Goal: Register for event/course

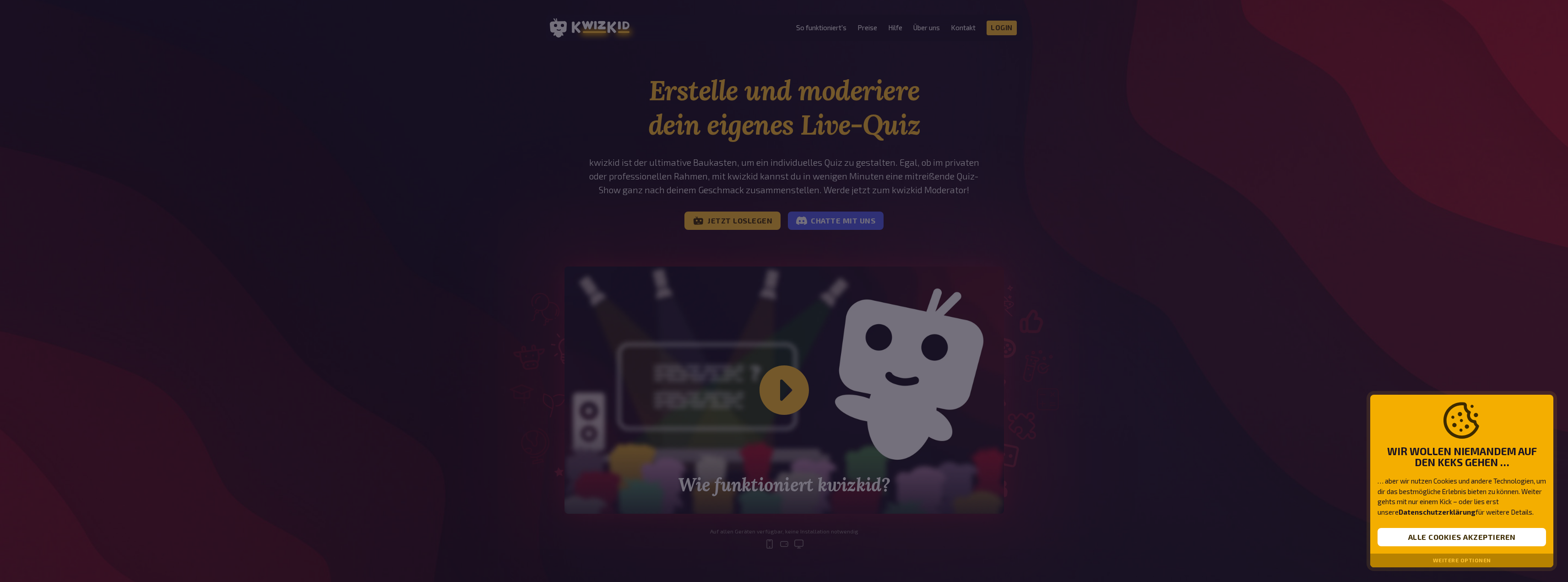
click at [744, 224] on div at bounding box center [784, 291] width 1568 height 582
click at [1439, 541] on button "Alle Cookies akzeptieren" at bounding box center [1462, 537] width 169 height 18
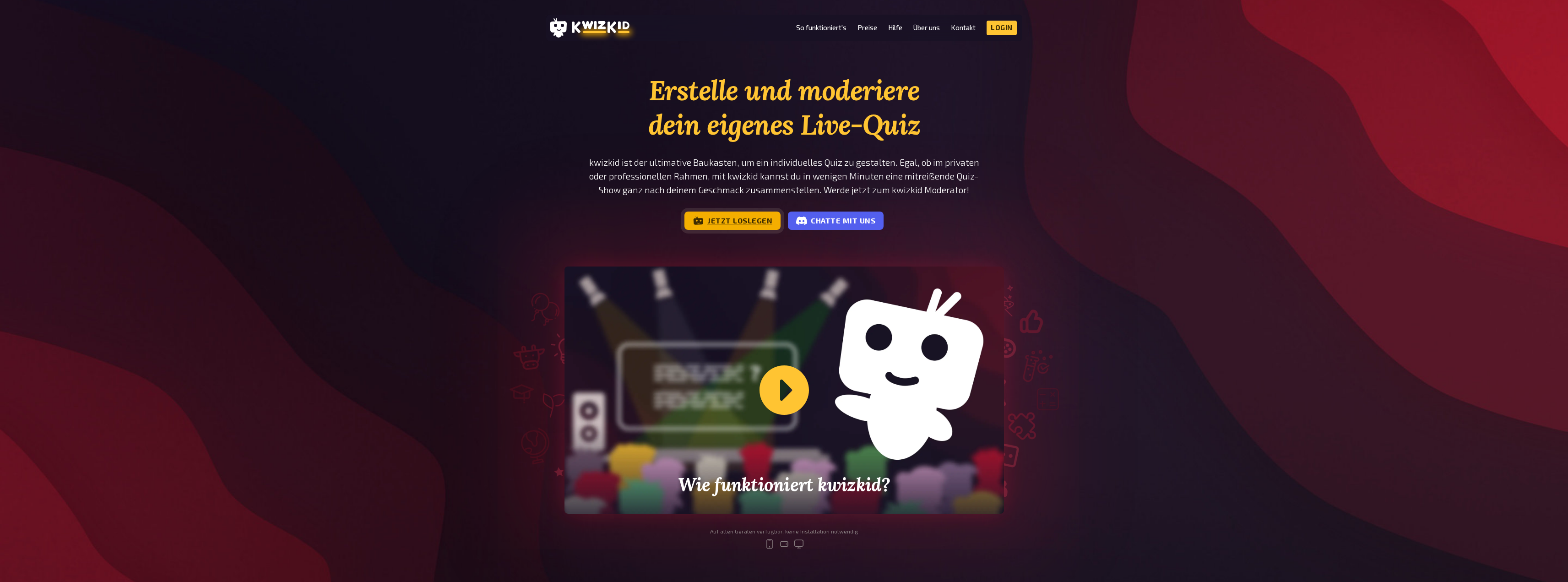
click at [727, 215] on link "Jetzt loslegen" at bounding box center [732, 221] width 96 height 18
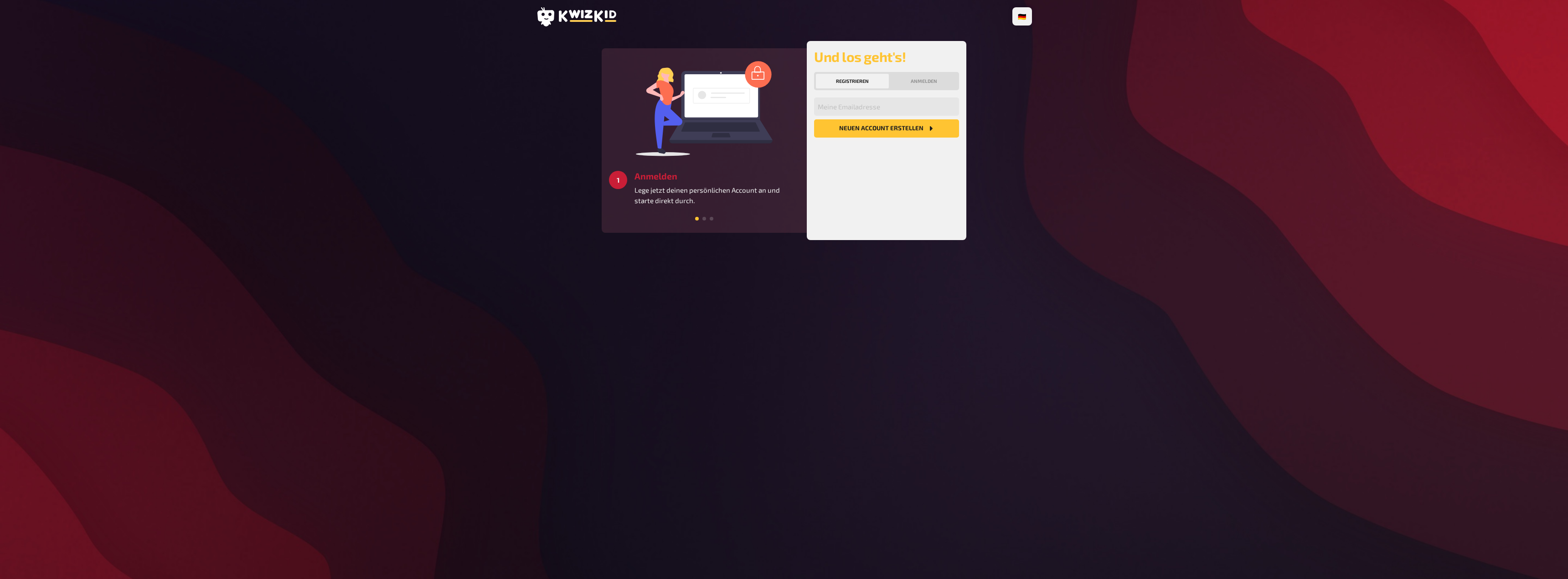
click at [867, 135] on button "Neuen Account Erstellen" at bounding box center [886, 128] width 145 height 18
click at [830, 105] on input "email" at bounding box center [886, 106] width 145 height 18
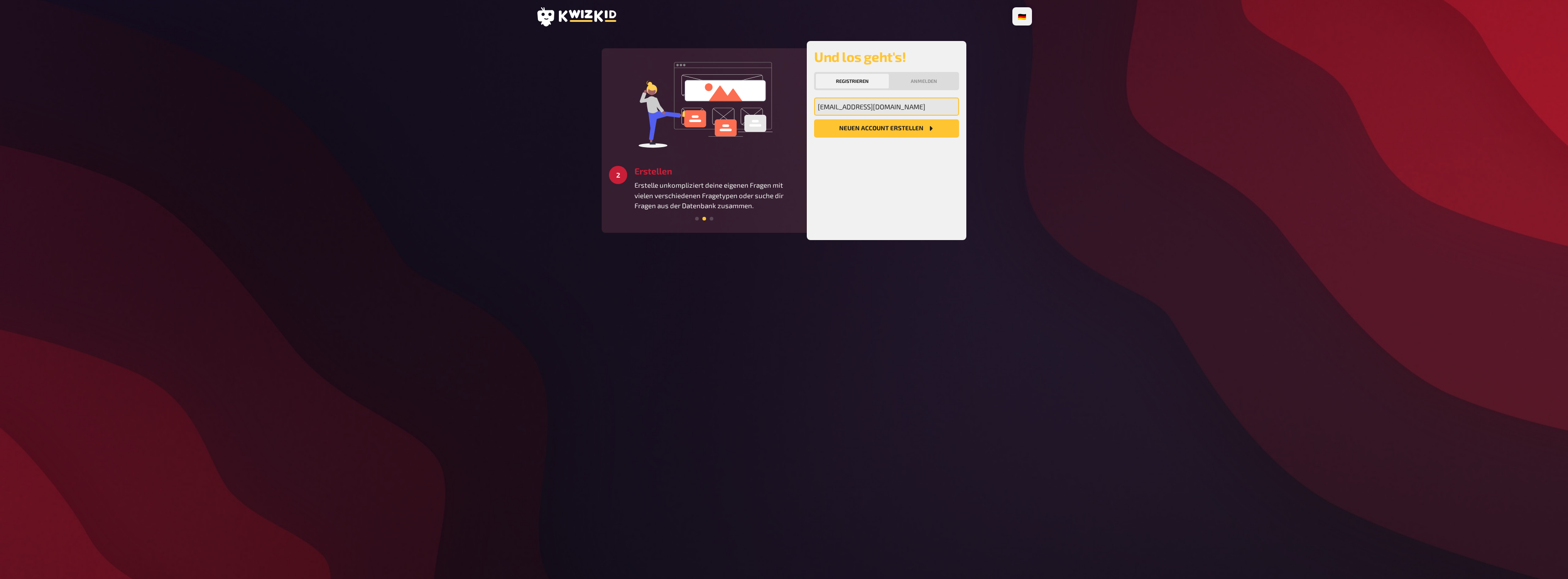
type input "[EMAIL_ADDRESS][DOMAIN_NAME]"
click at [814, 119] on button "Neuen Account Erstellen" at bounding box center [886, 128] width 145 height 18
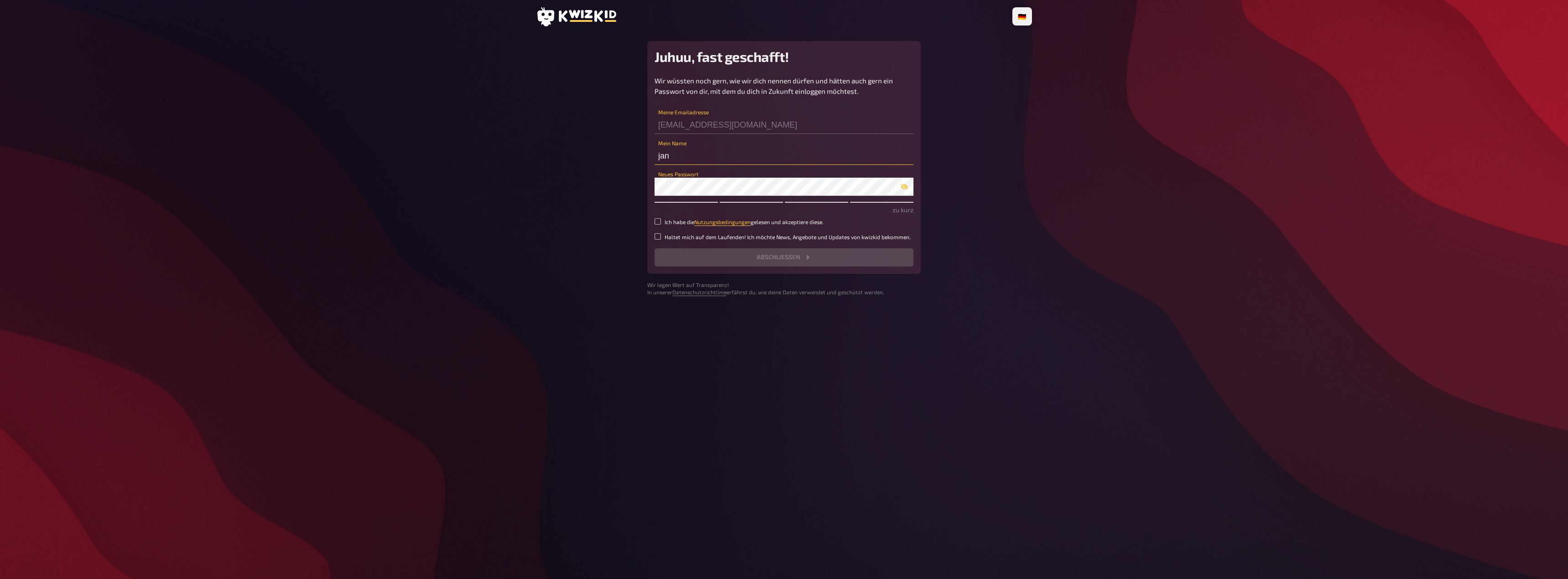
drag, startPoint x: 686, startPoint y: 153, endPoint x: 647, endPoint y: 161, distance: 39.8
click at [647, 161] on main "Juhuu, fast geschafft! Wir wüssten noch gern, wie wir dich nennen dürfen und hä…" at bounding box center [784, 168] width 496 height 255
type input "Jan Suchandt"
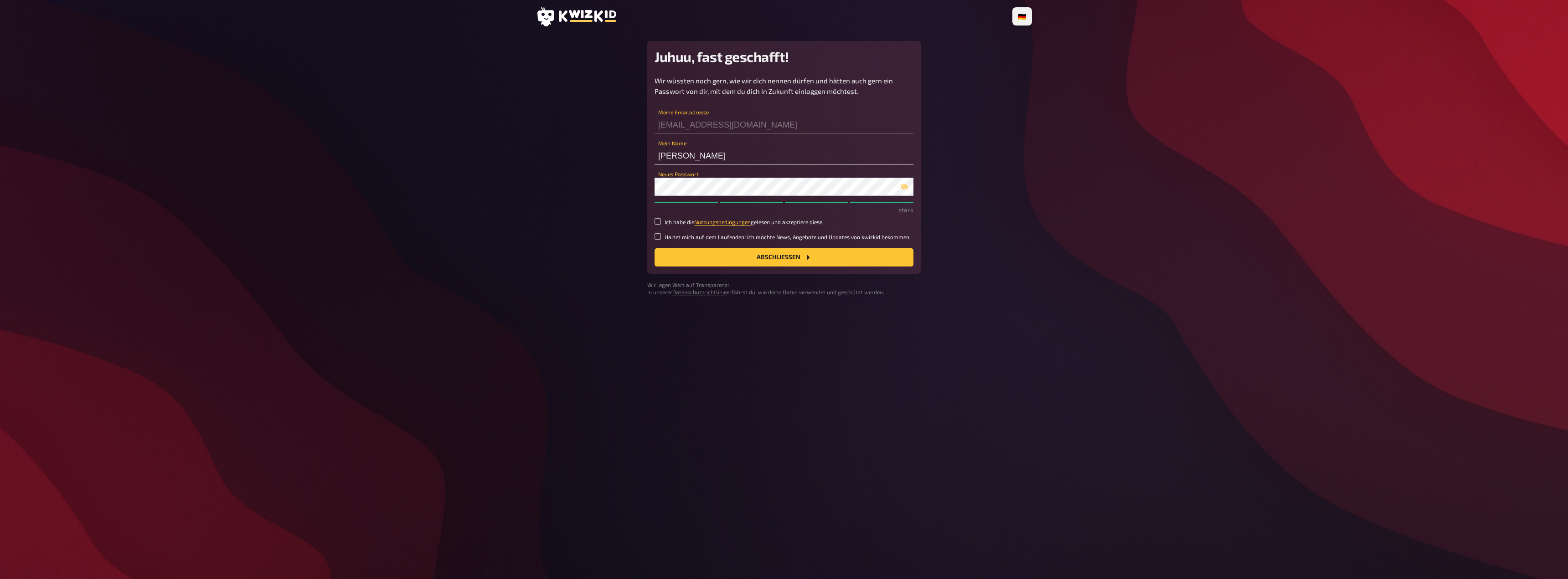
click at [667, 223] on small "Ich habe die Nutzungsbedingungen gelesen und akzeptiere diese." at bounding box center [744, 222] width 159 height 8
click at [661, 223] on input "Ich habe die Nutzungsbedingungen gelesen und akzeptiere diese." at bounding box center [657, 221] width 6 height 6
checkbox input "true"
click at [667, 238] on small "Haltet mich auf dem Laufenden! Ich möchte News, Angebote und Updates von kwizki…" at bounding box center [788, 237] width 246 height 8
click at [661, 238] on input "Haltet mich auf dem Laufenden! Ich möchte News, Angebote und Updates von kwizki…" at bounding box center [657, 236] width 6 height 6
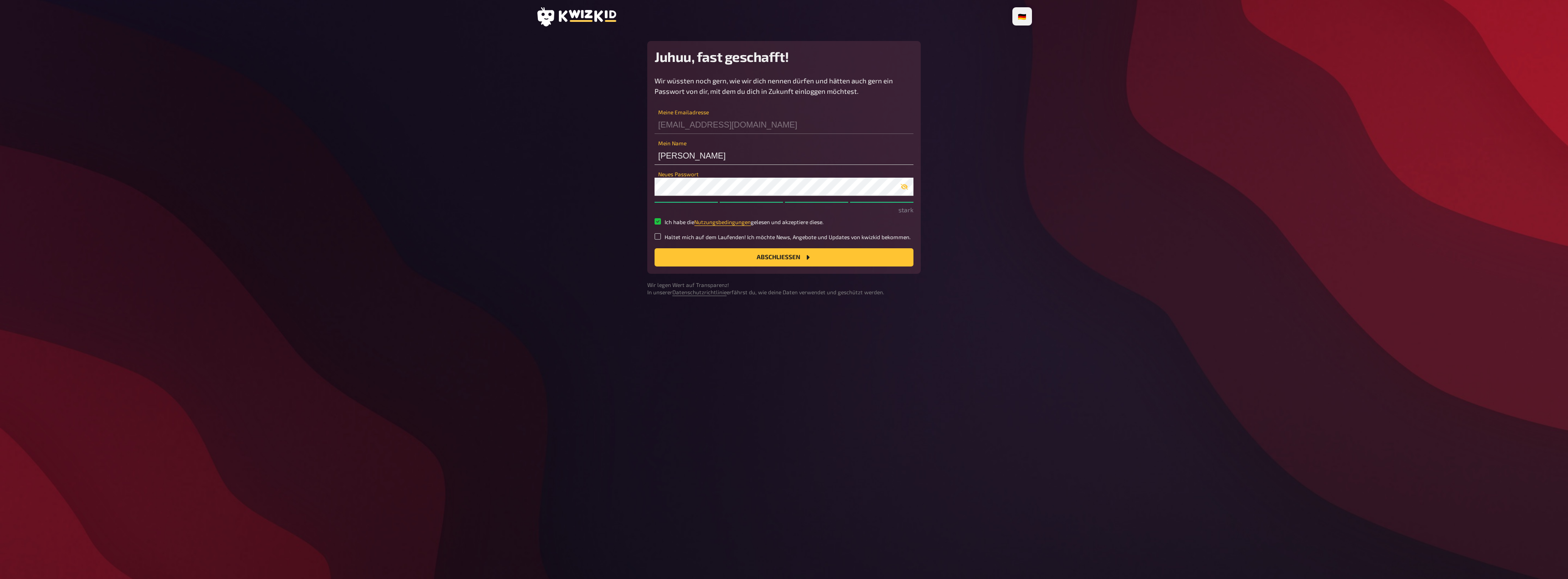
checkbox input "true"
click at [688, 262] on button "Abschließen" at bounding box center [783, 257] width 259 height 18
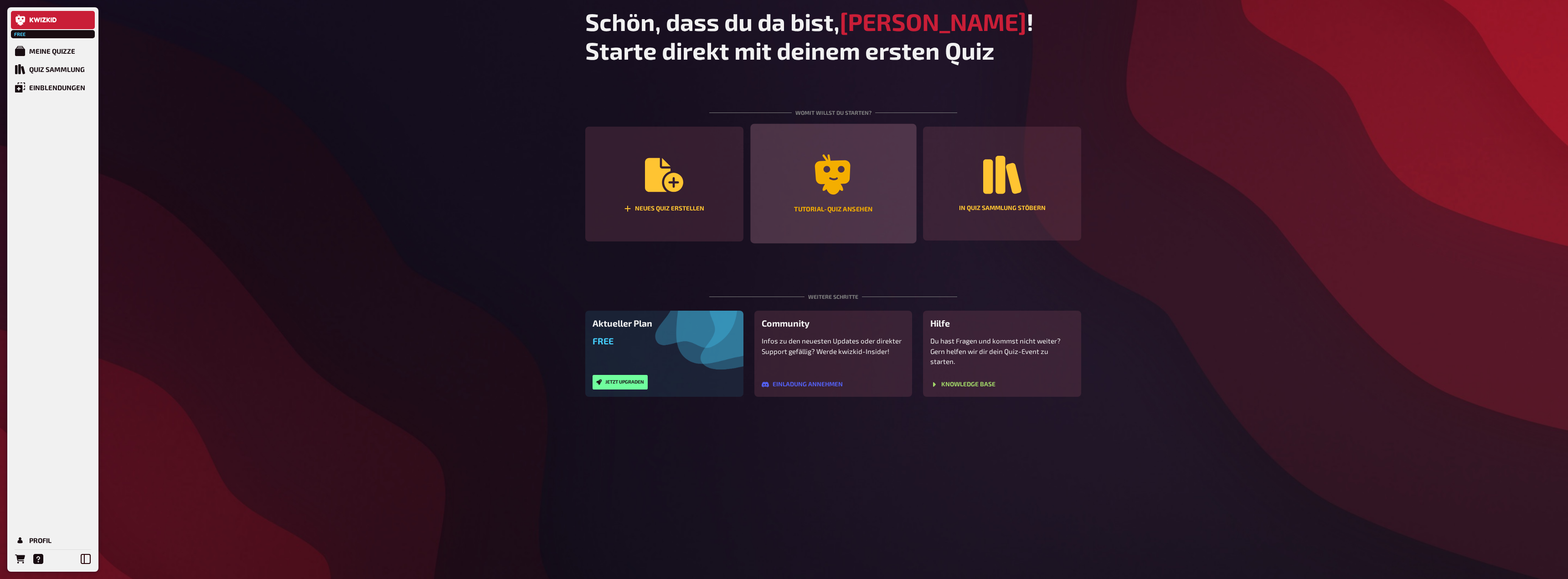
click at [849, 170] on icon "Tutorial-Quiz ansehen" at bounding box center [833, 175] width 35 height 40
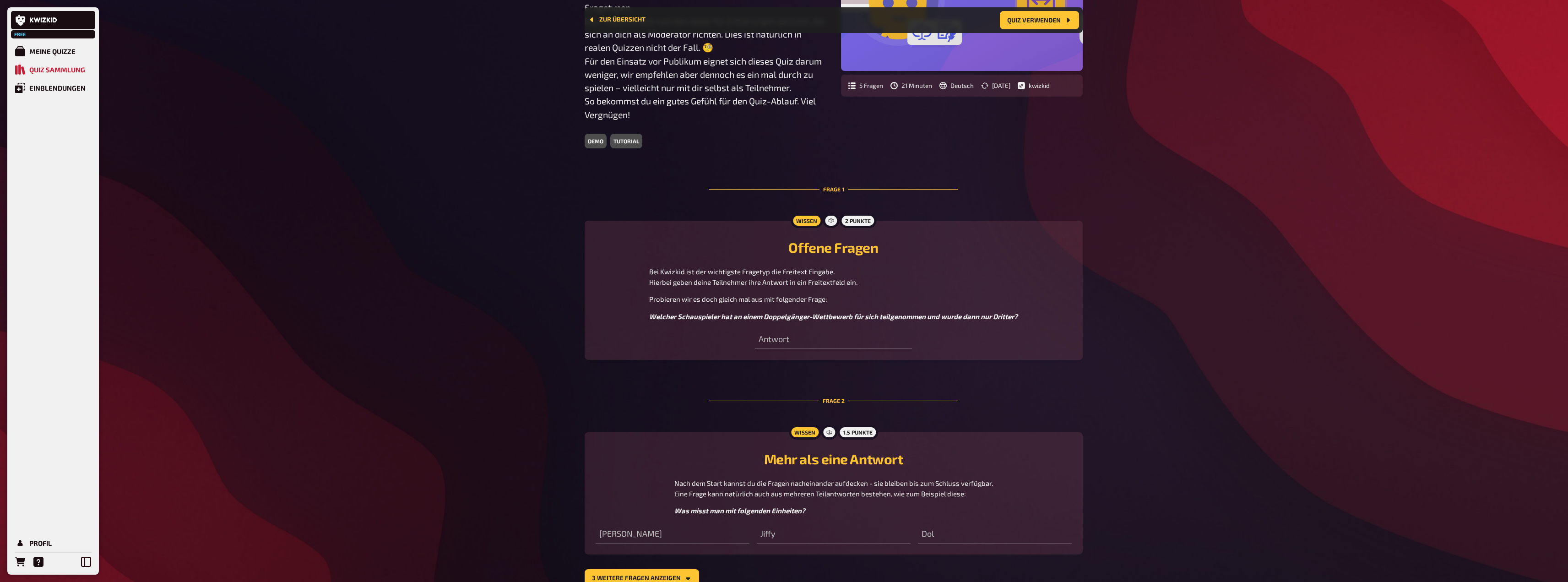
scroll to position [216, 0]
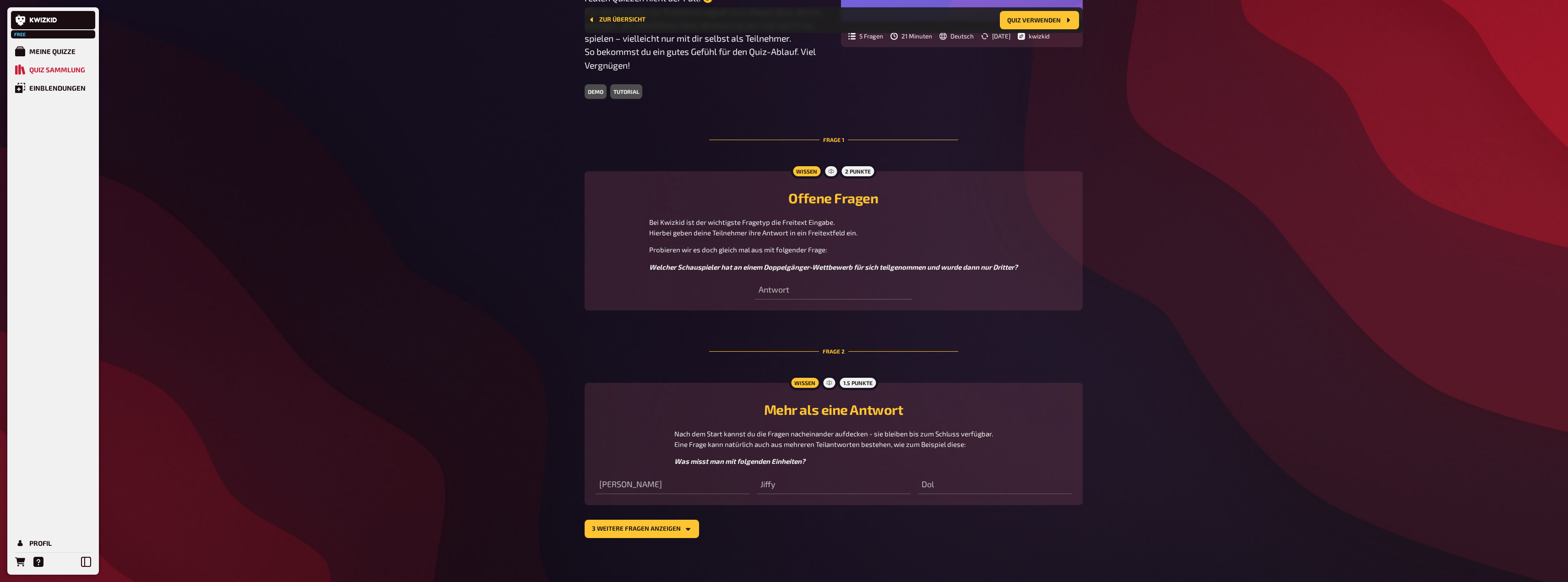
click at [743, 293] on div "Wissen 2 Punkte Offene Fragen Bei Kwizkid ist der wichtigste Fragetyp die Freit…" at bounding box center [833, 241] width 498 height 139
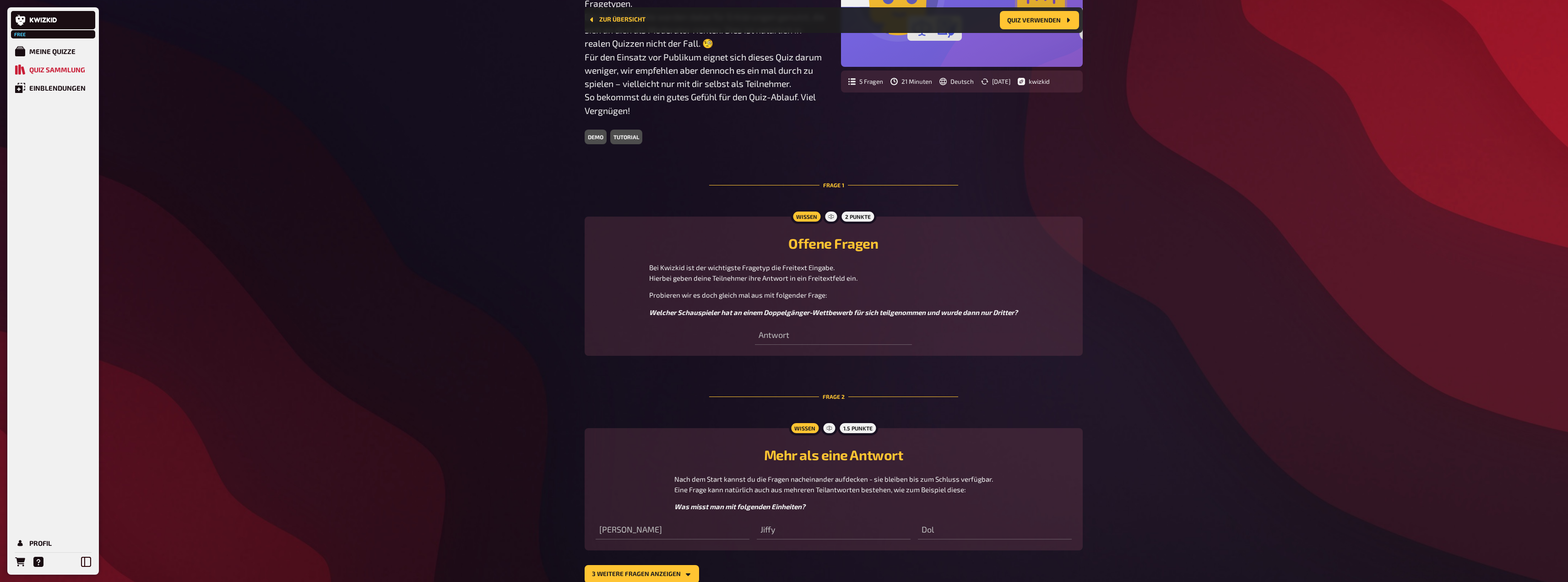
scroll to position [171, 0]
click at [836, 222] on div at bounding box center [831, 217] width 17 height 15
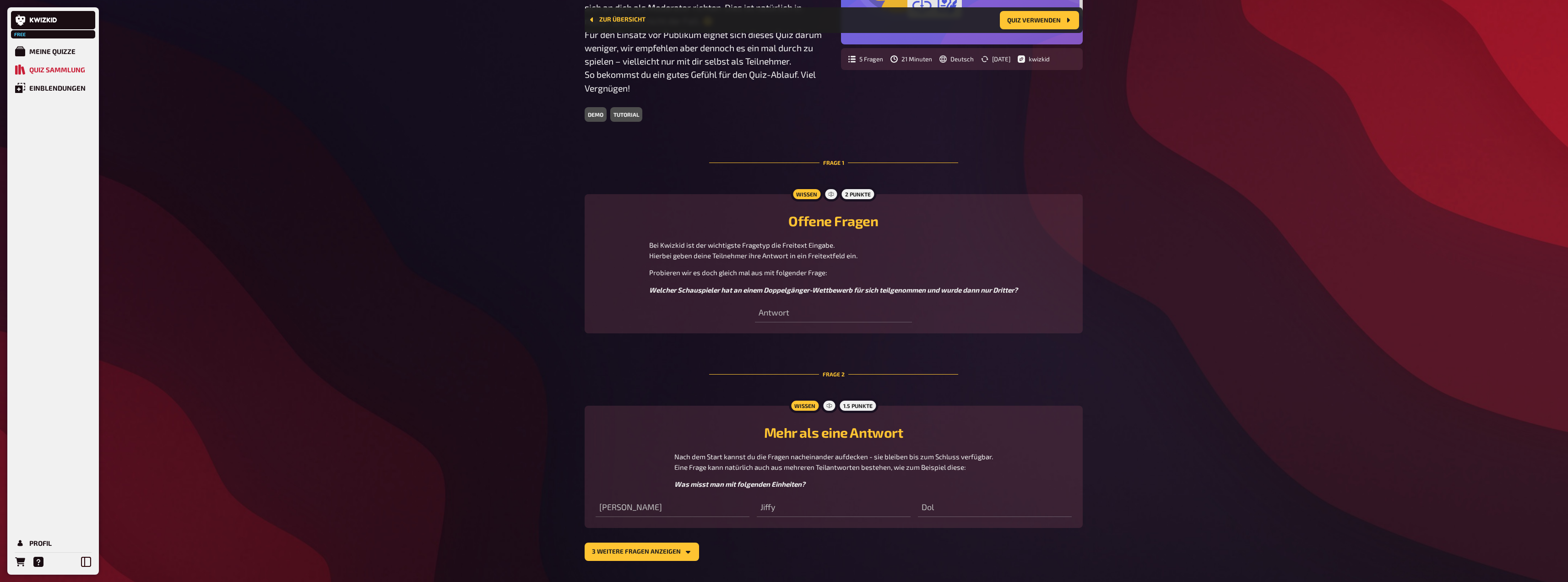
scroll to position [216, 0]
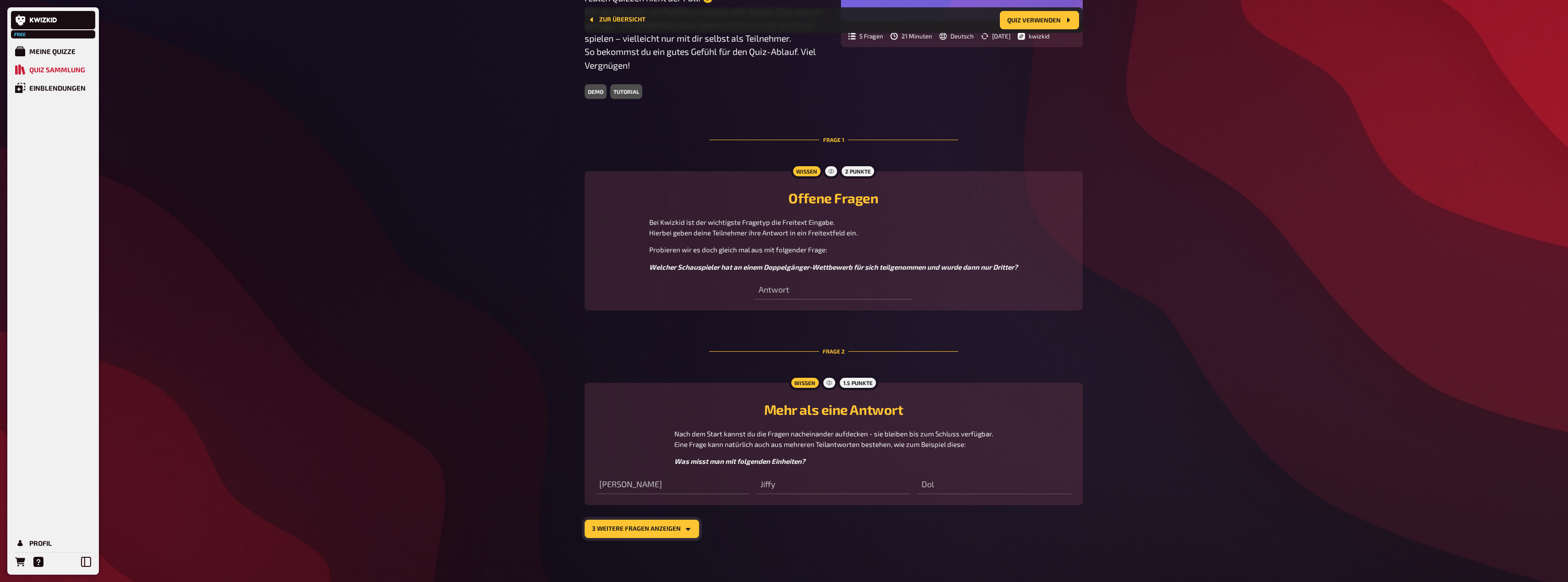
click at [659, 527] on button "3 weitere Fragen anzeigen" at bounding box center [641, 529] width 114 height 18
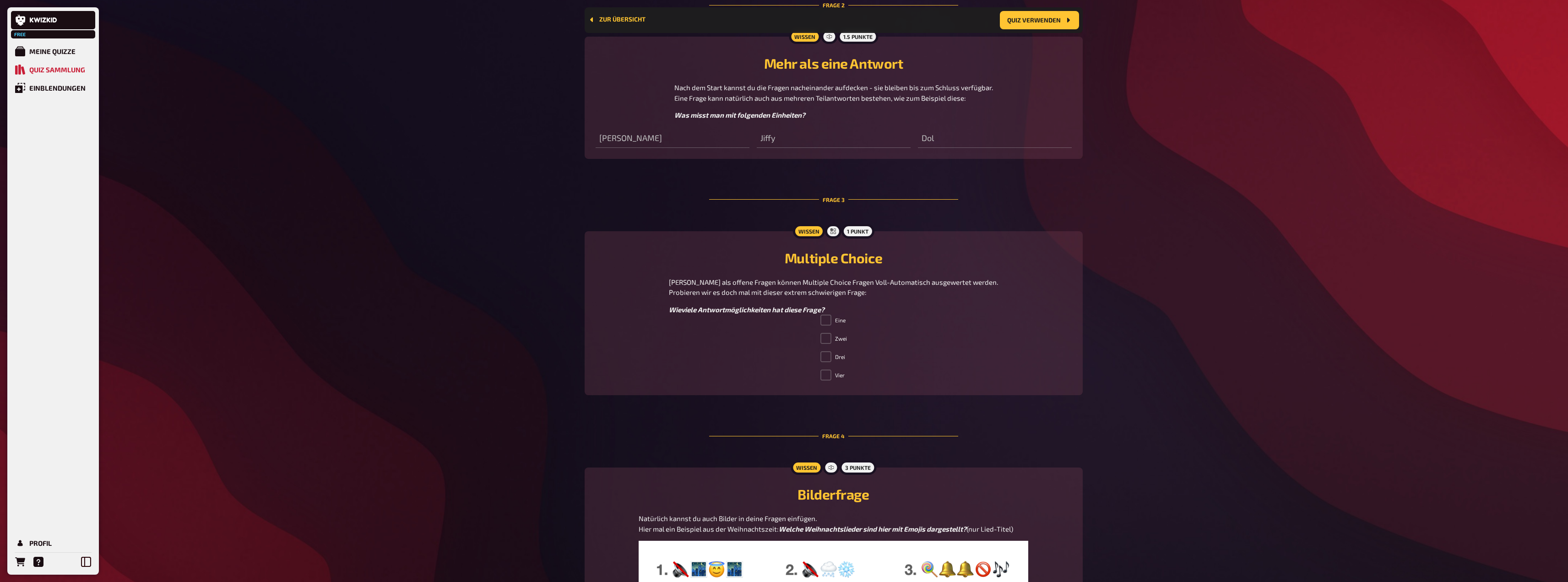
scroll to position [463, 0]
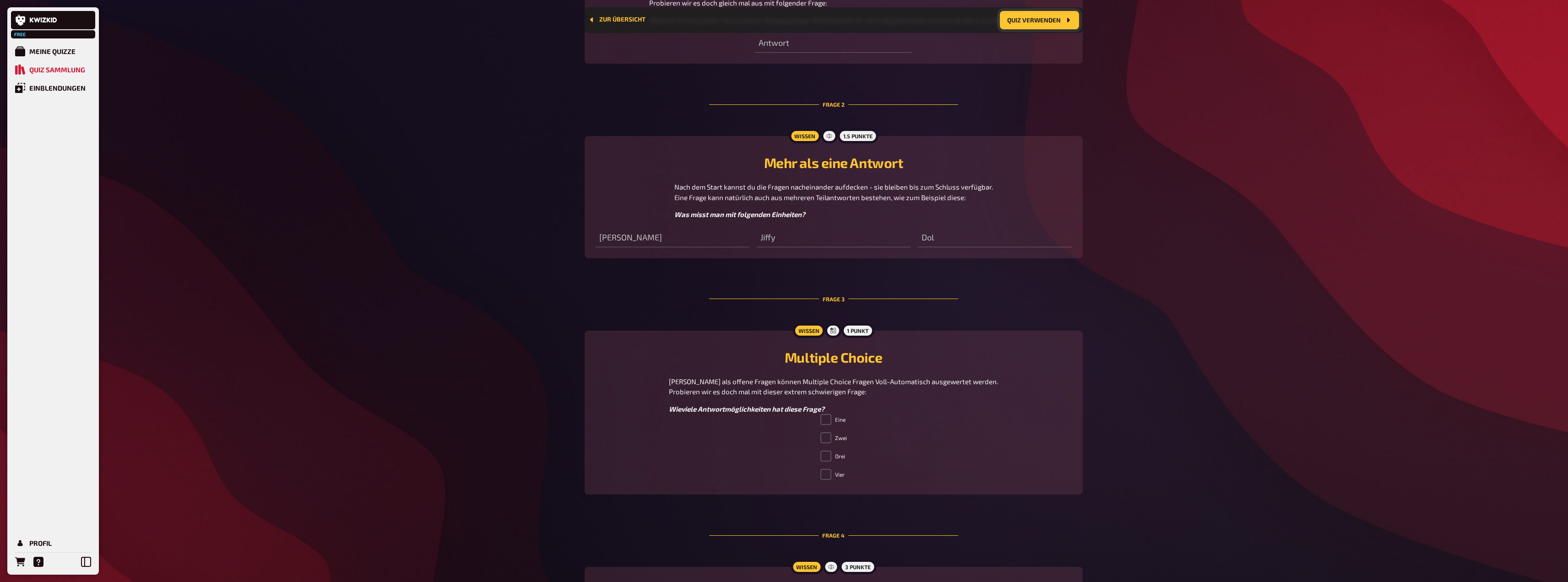
click at [1034, 21] on button "Quiz verwenden" at bounding box center [1039, 20] width 79 height 18
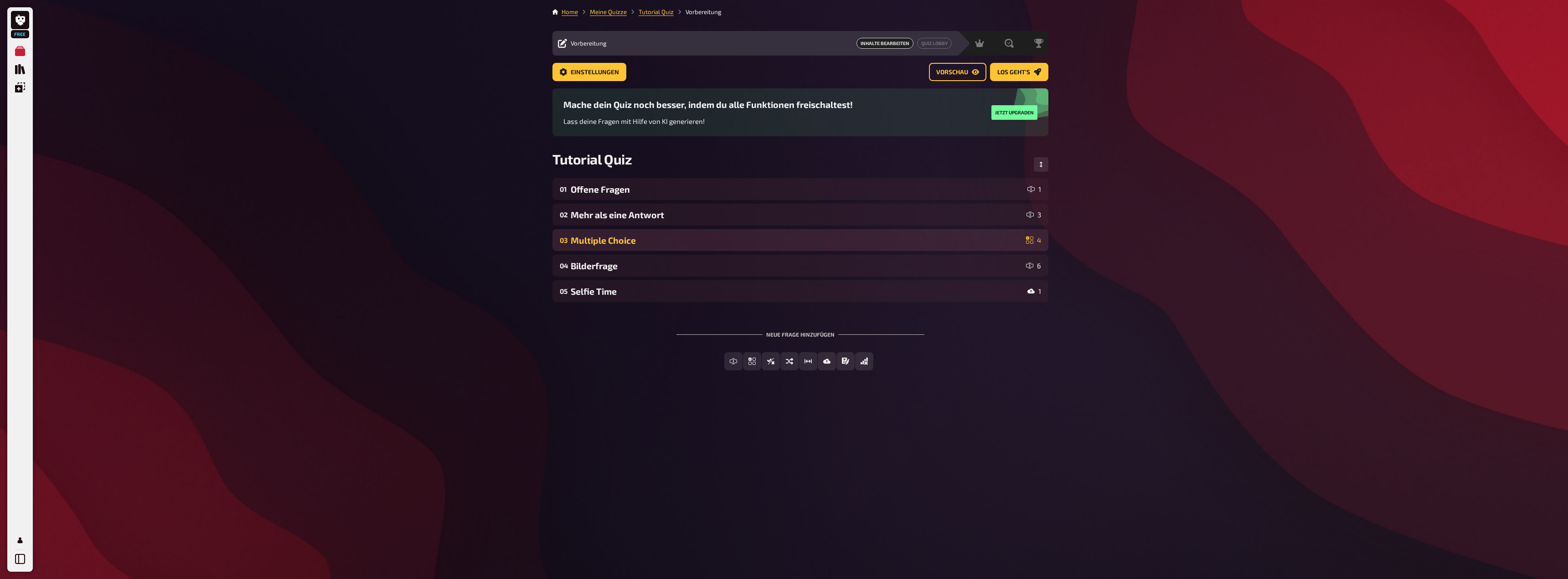
click at [597, 236] on div "Multiple Choice" at bounding box center [797, 240] width 452 height 10
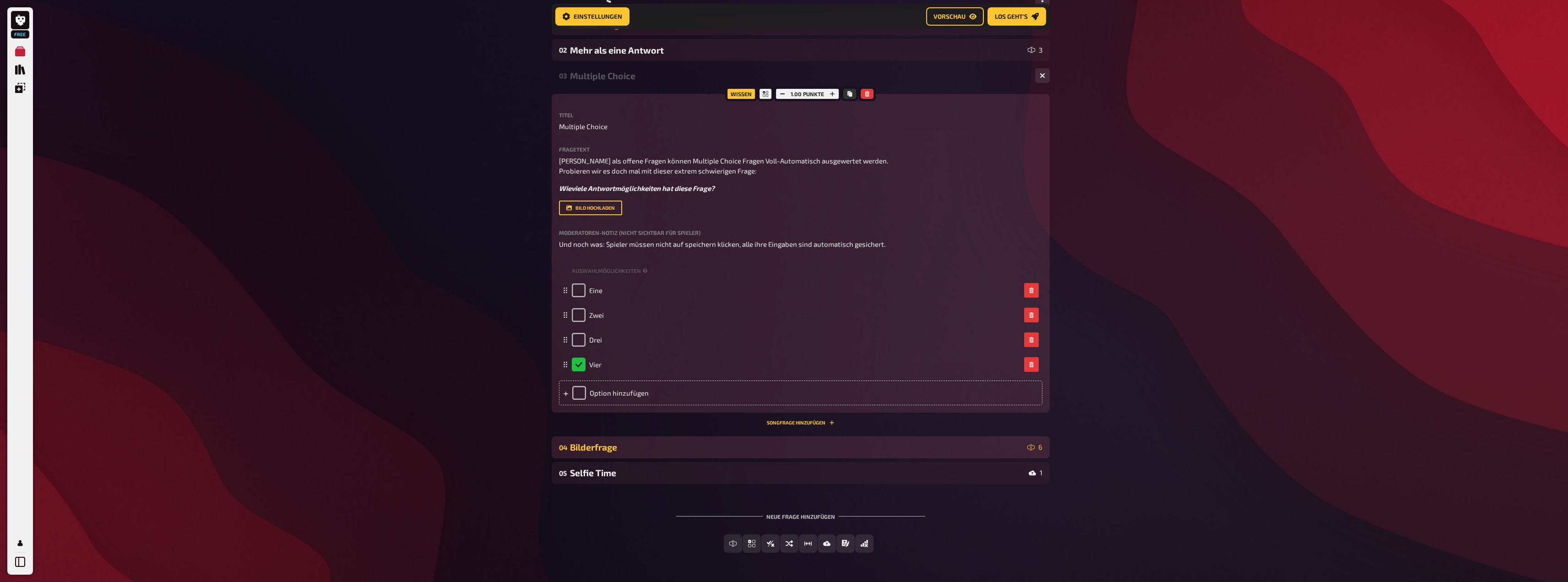
scroll to position [202, 0]
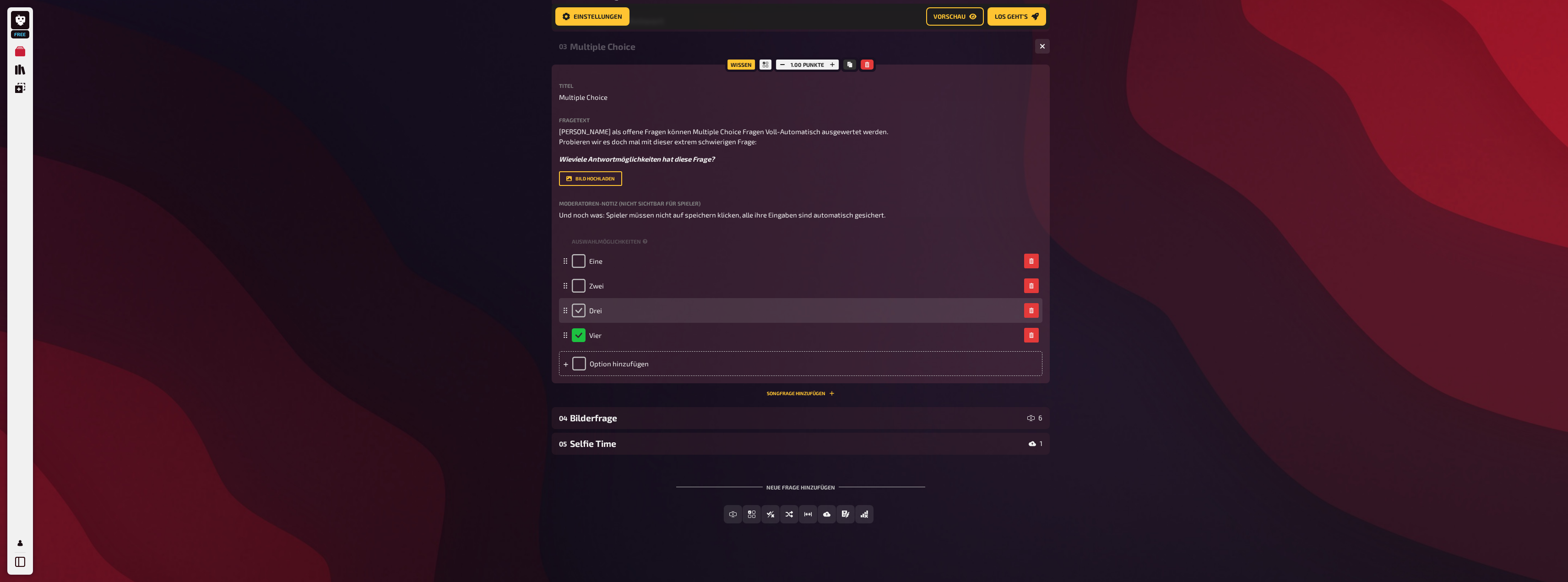
click at [581, 313] on input "checkbox" at bounding box center [578, 310] width 13 height 13
checkbox input "true"
checkbox input "false"
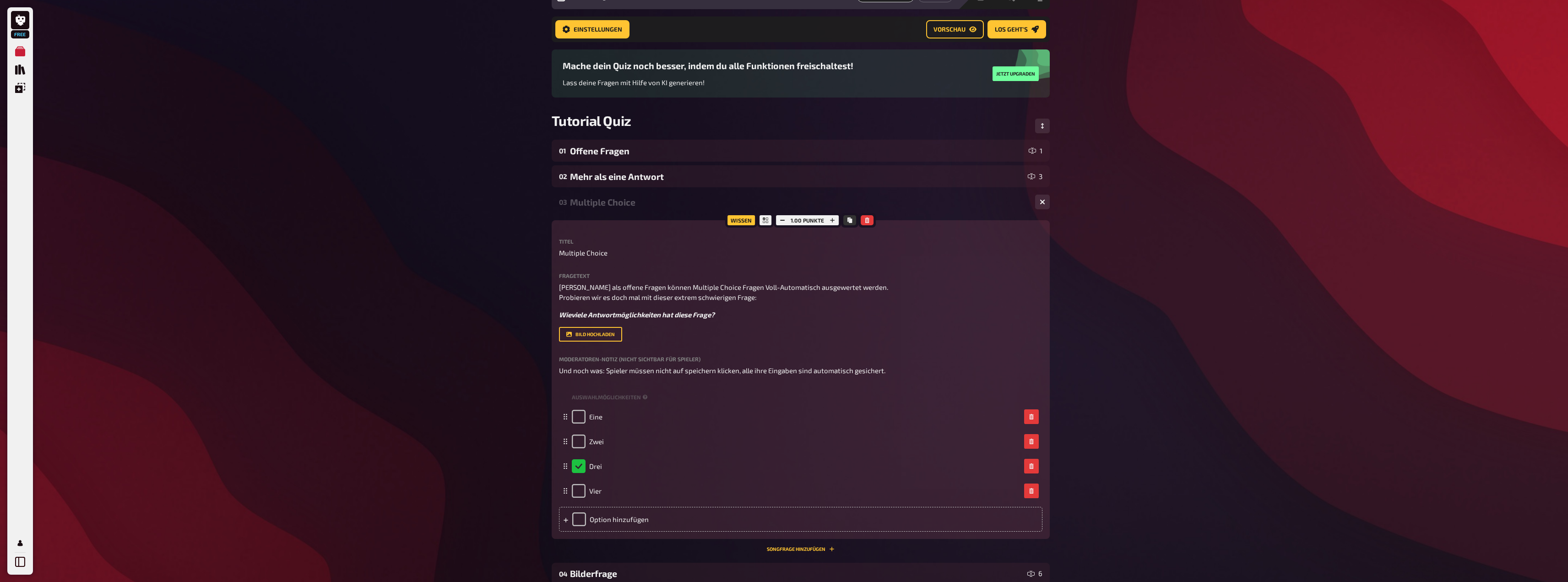
scroll to position [0, 0]
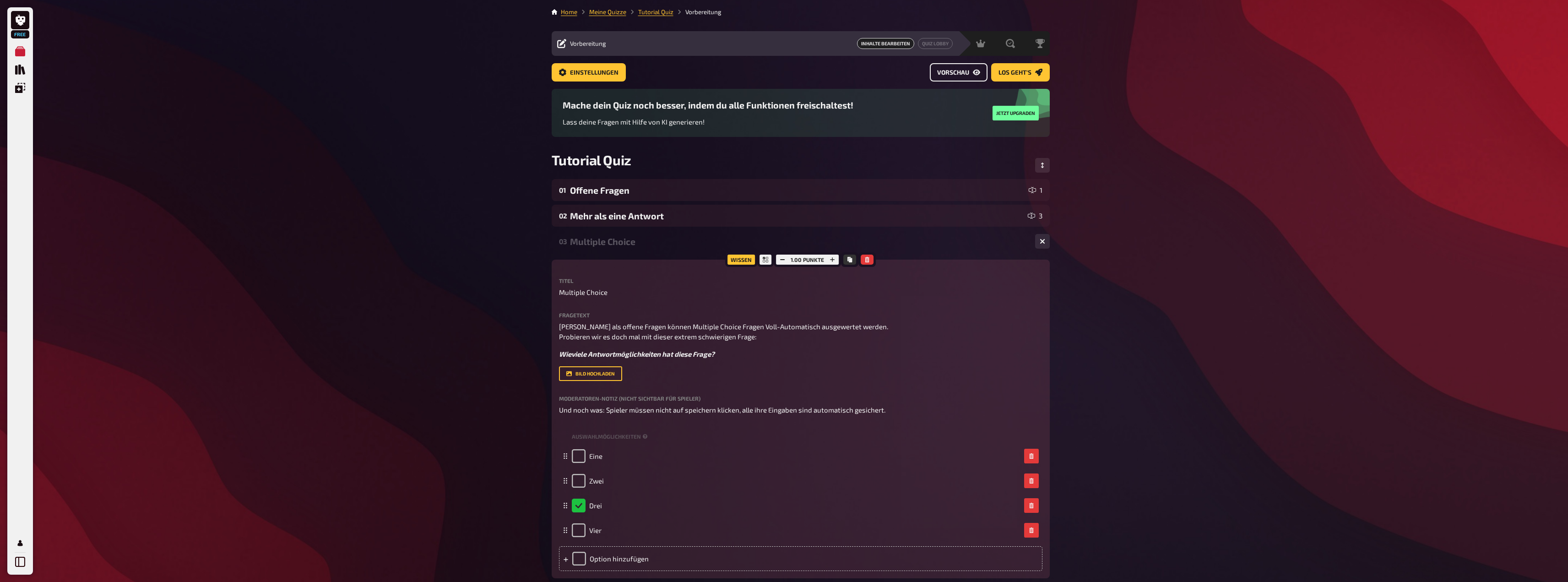
click at [960, 75] on span "Vorschau" at bounding box center [953, 73] width 32 height 6
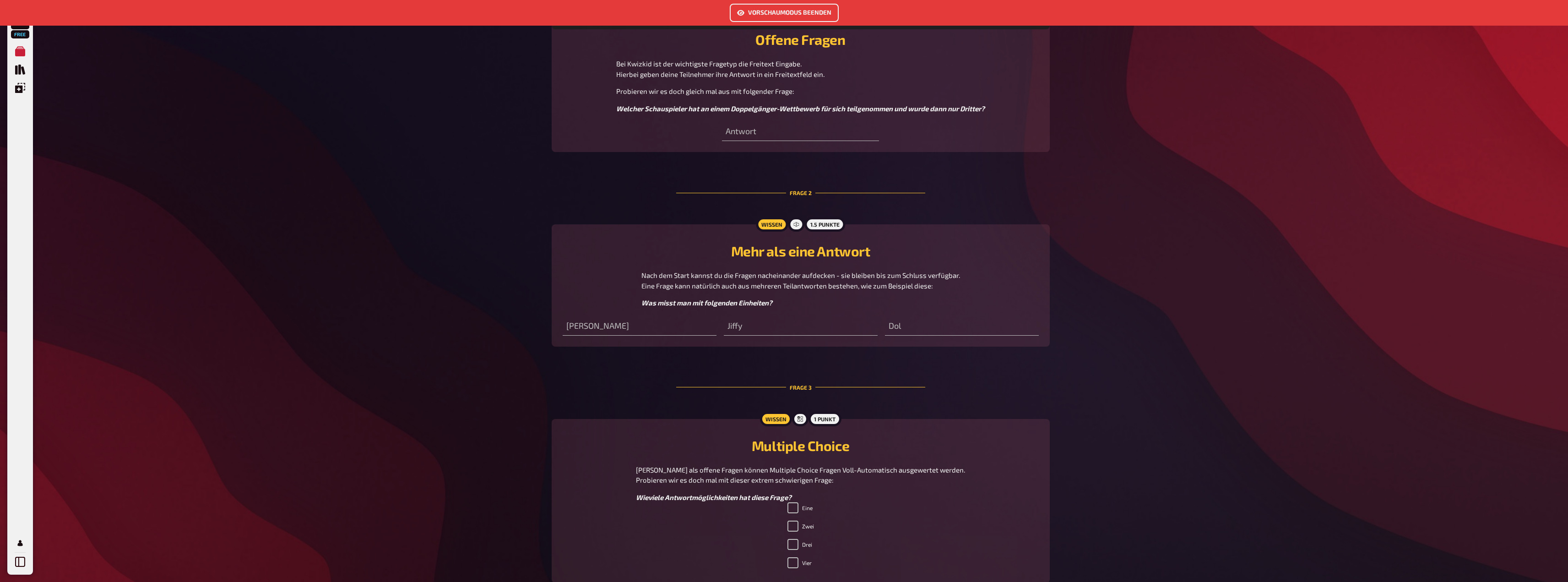
scroll to position [465, 0]
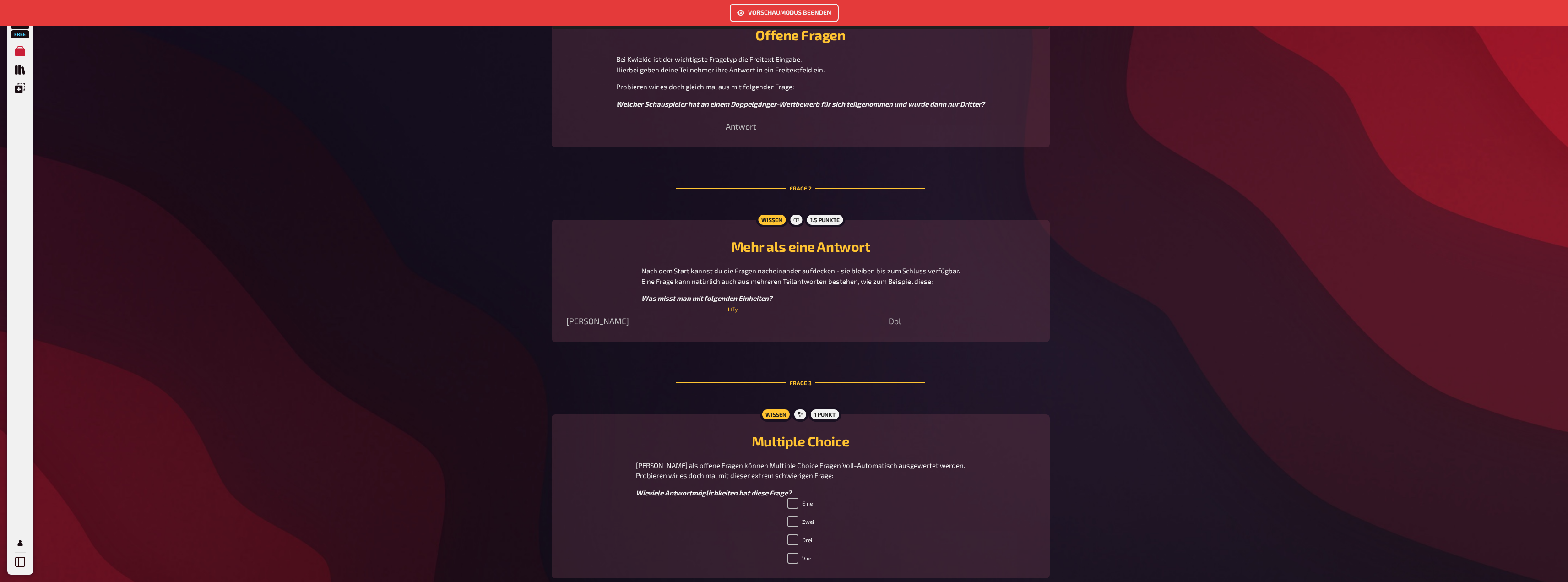
click at [765, 327] on input "text" at bounding box center [801, 322] width 154 height 18
click at [959, 316] on input "text" at bounding box center [962, 322] width 154 height 18
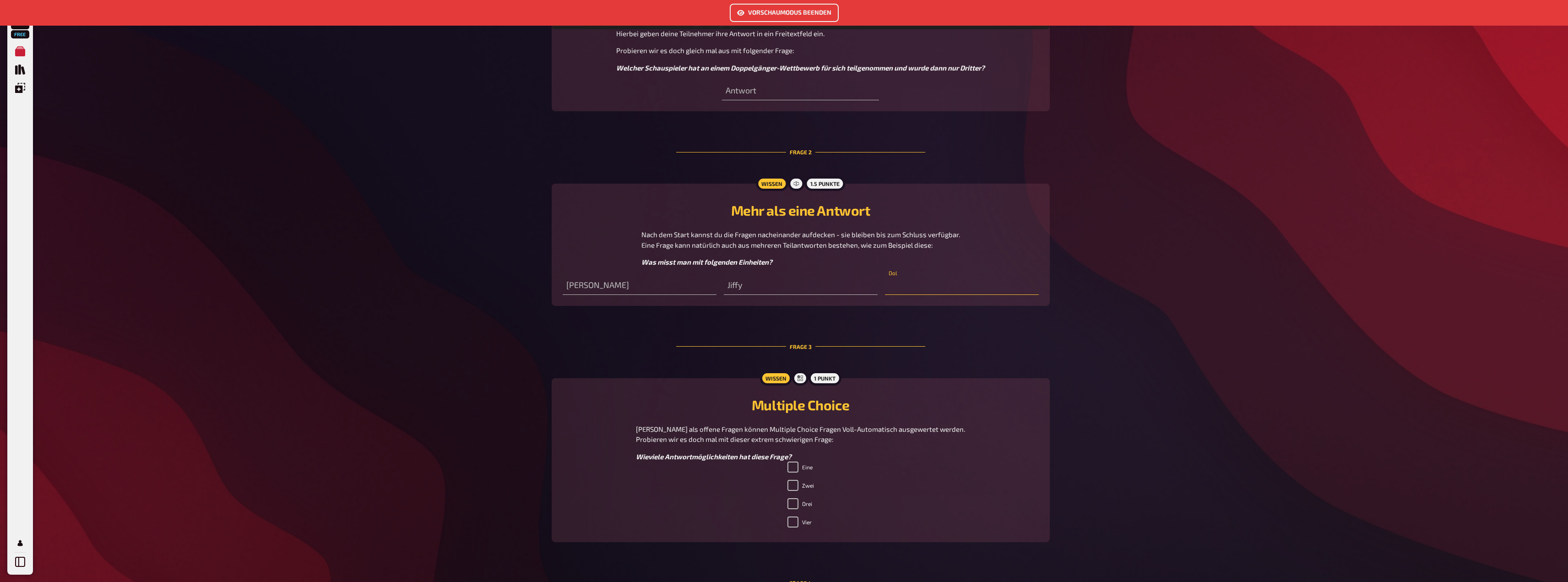
scroll to position [648, 0]
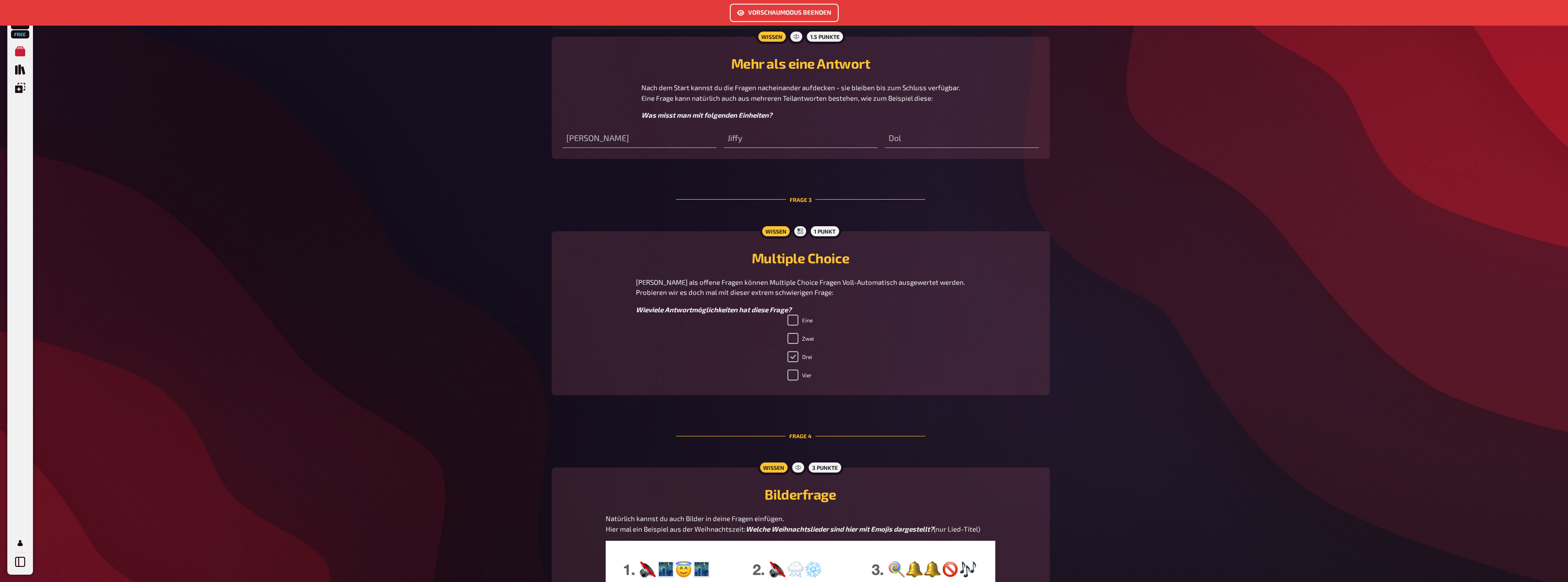
click at [792, 356] on input "Drei" at bounding box center [793, 356] width 11 height 11
checkbox input "false"
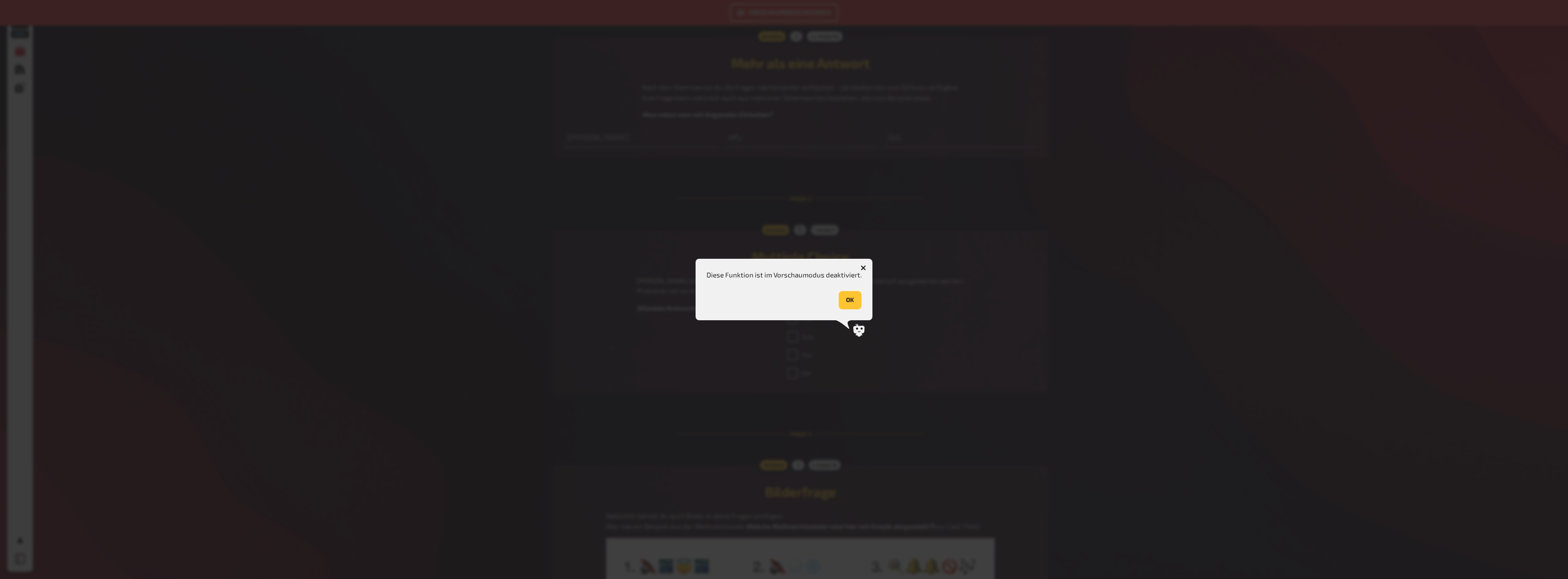
click at [847, 301] on button "OK" at bounding box center [850, 300] width 23 height 18
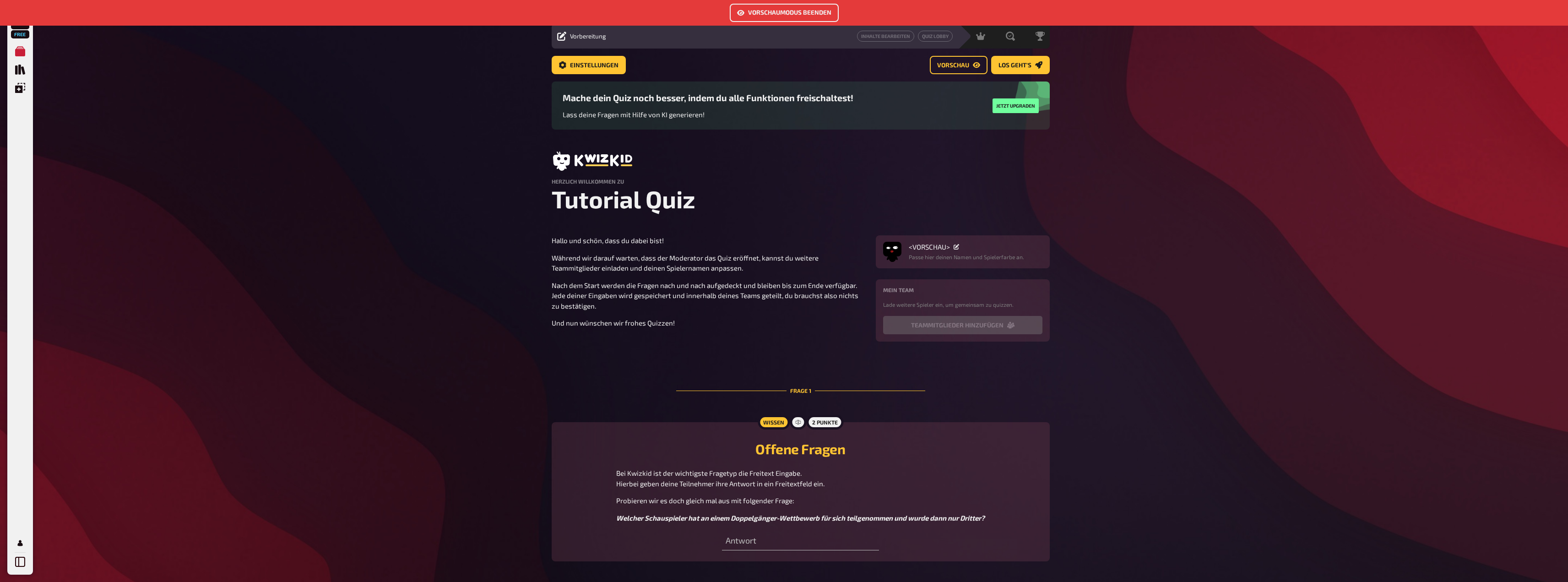
scroll to position [0, 0]
